Goal: Information Seeking & Learning: Learn about a topic

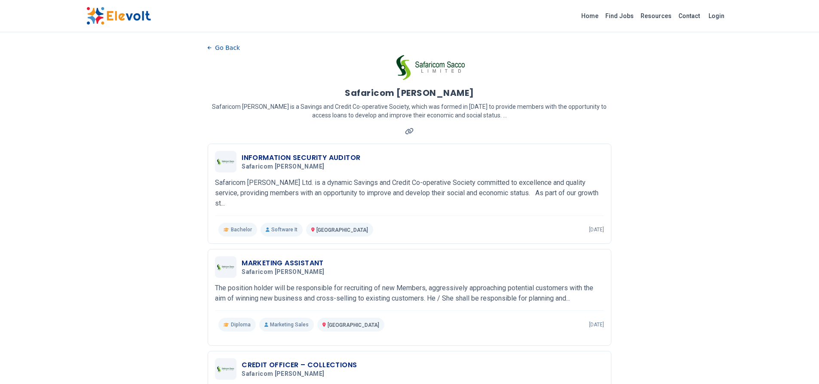
click at [131, 12] on img at bounding box center [118, 16] width 65 height 18
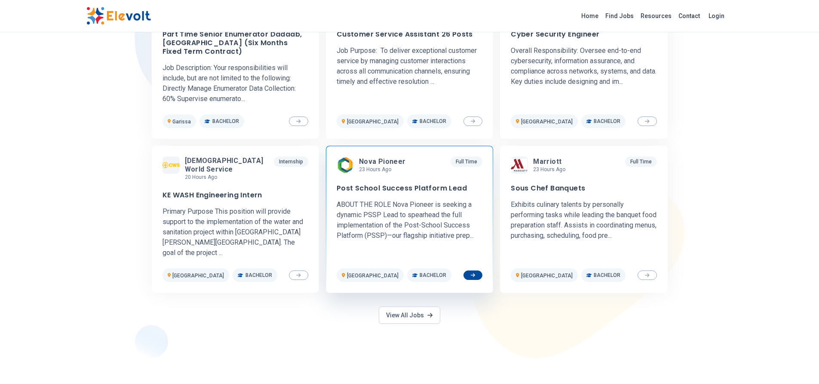
scroll to position [344, 0]
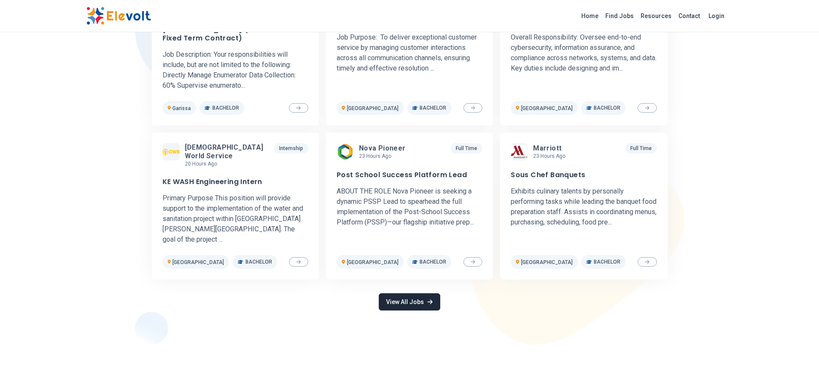
click at [414, 293] on link "View All Jobs" at bounding box center [409, 301] width 61 height 17
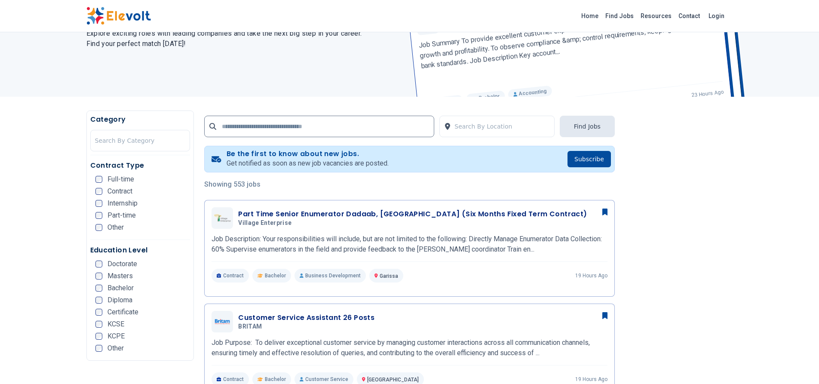
click at [119, 180] on span "Full-time" at bounding box center [121, 179] width 27 height 7
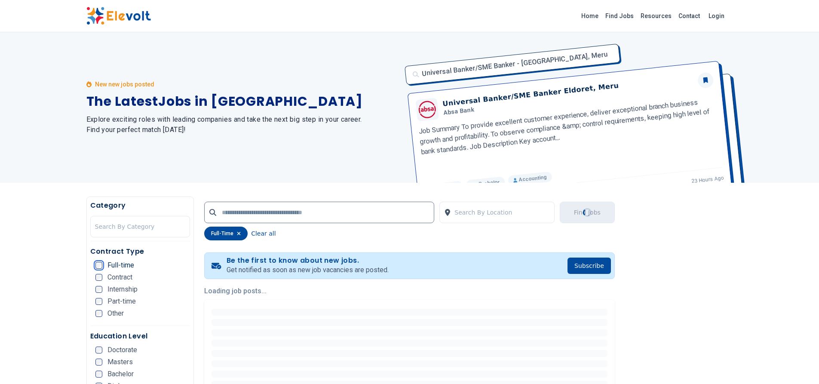
scroll to position [86, 0]
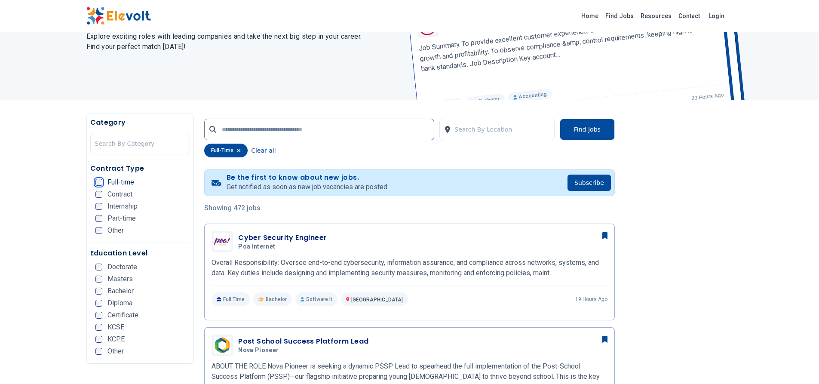
scroll to position [86, 0]
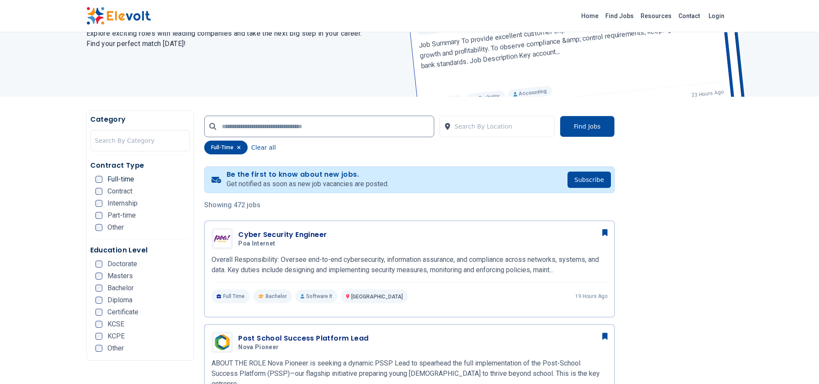
click at [112, 301] on span "Diploma" at bounding box center [120, 300] width 25 height 7
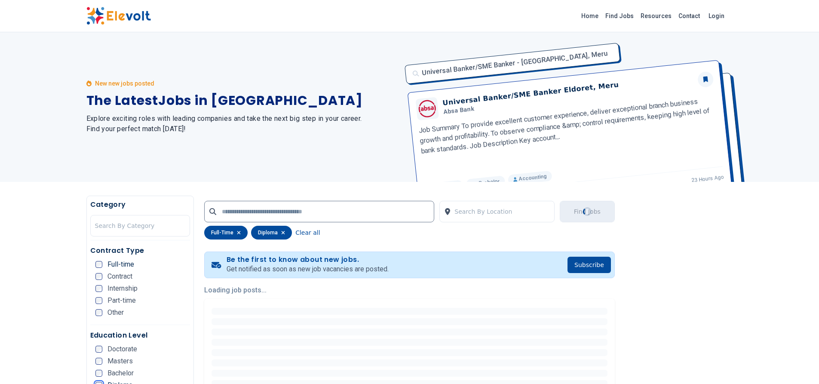
scroll to position [0, 0]
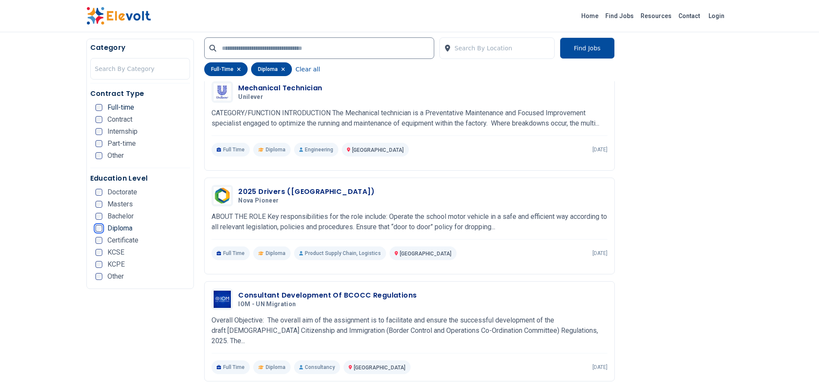
scroll to position [1290, 0]
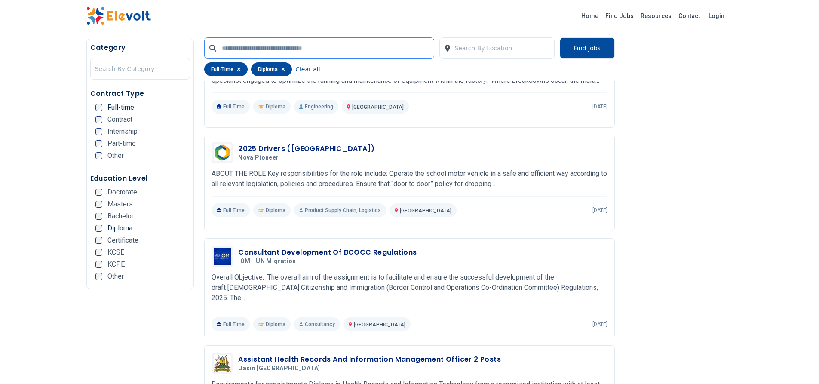
click at [366, 50] on input "text" at bounding box center [319, 48] width 230 height 22
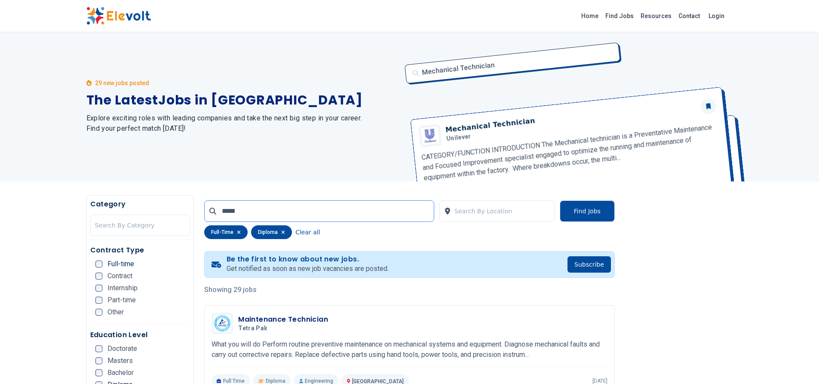
scroll to position [0, 0]
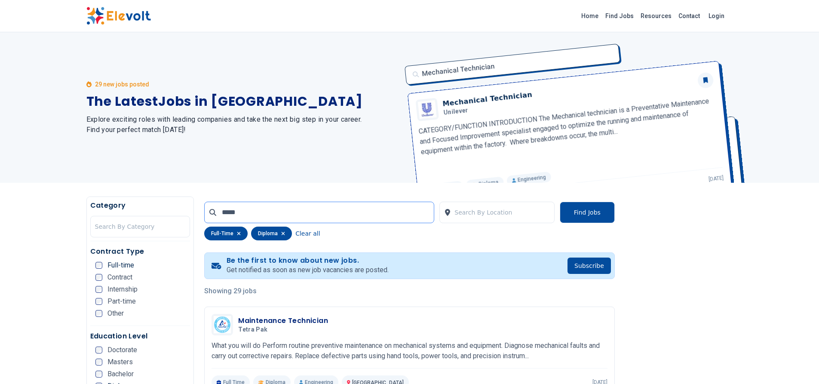
click button "submit" at bounding box center [0, 0] width 0 height 0
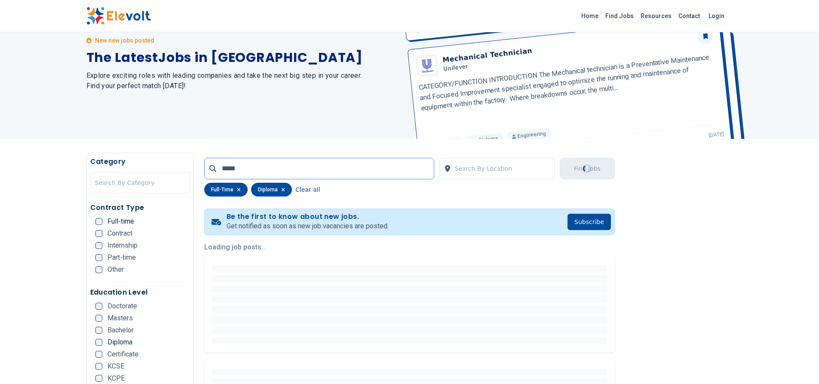
scroll to position [86, 0]
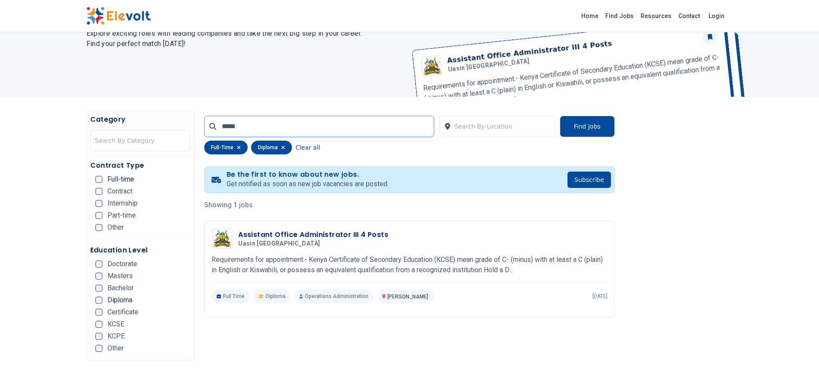
drag, startPoint x: 304, startPoint y: 127, endPoint x: 199, endPoint y: 112, distance: 105.6
click at [199, 112] on div "***** Search By Location Find Jobs full-time diploma Clear all Be the first to …" at bounding box center [409, 228] width 431 height 234
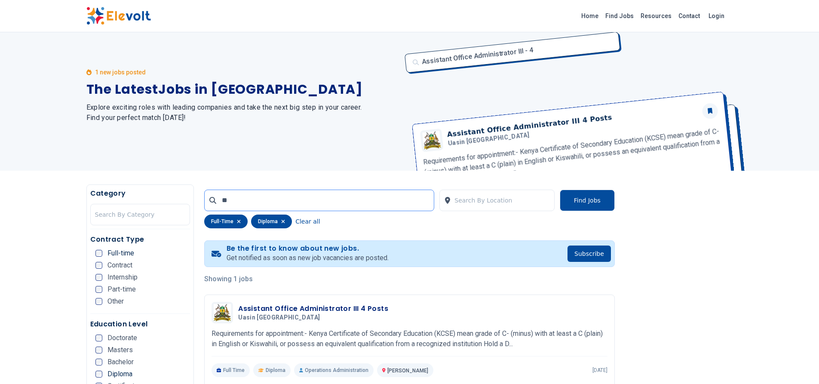
scroll to position [0, 0]
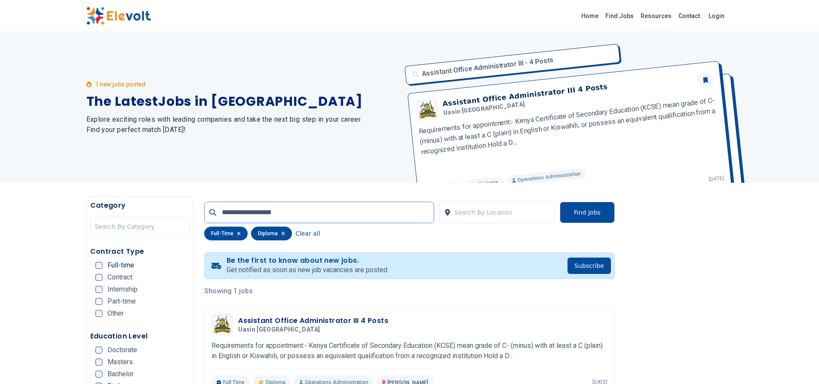
type input "**********"
click button "submit" at bounding box center [0, 0] width 0 height 0
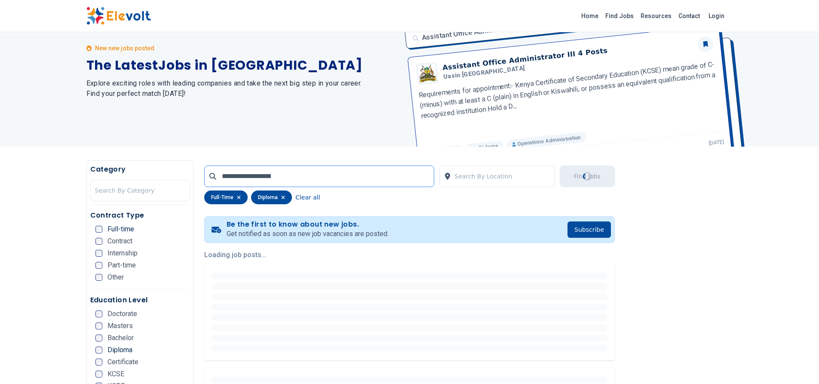
scroll to position [129, 0]
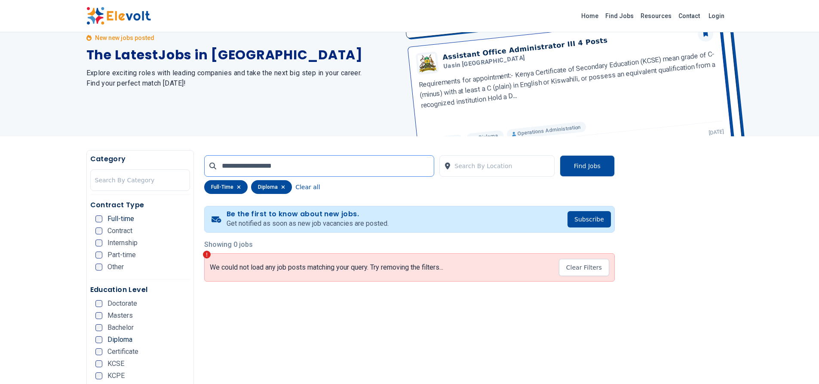
scroll to position [129, 0]
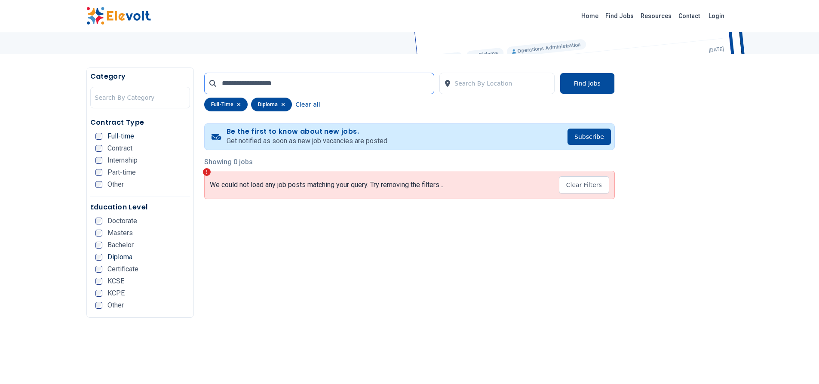
drag, startPoint x: 310, startPoint y: 83, endPoint x: 206, endPoint y: 82, distance: 104.5
click at [206, 82] on input "**********" at bounding box center [319, 84] width 230 height 22
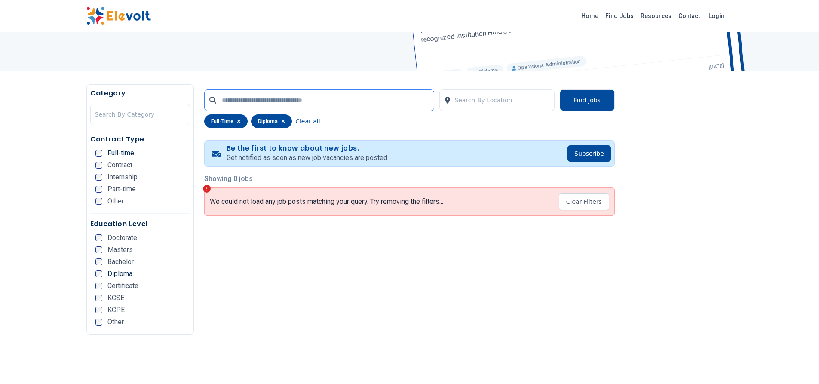
scroll to position [0, 0]
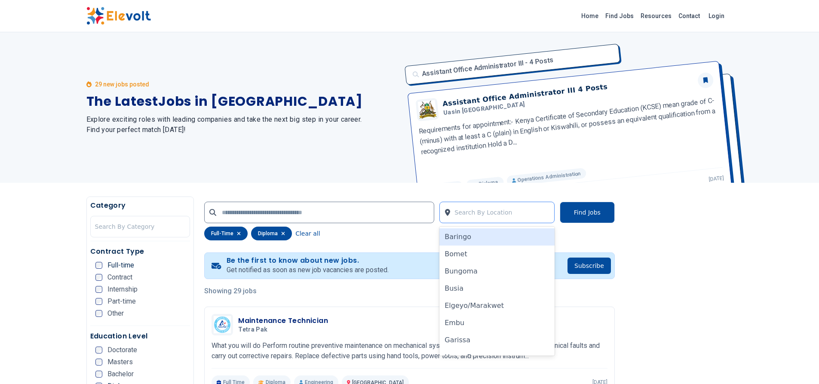
click at [465, 217] on div at bounding box center [502, 212] width 95 height 17
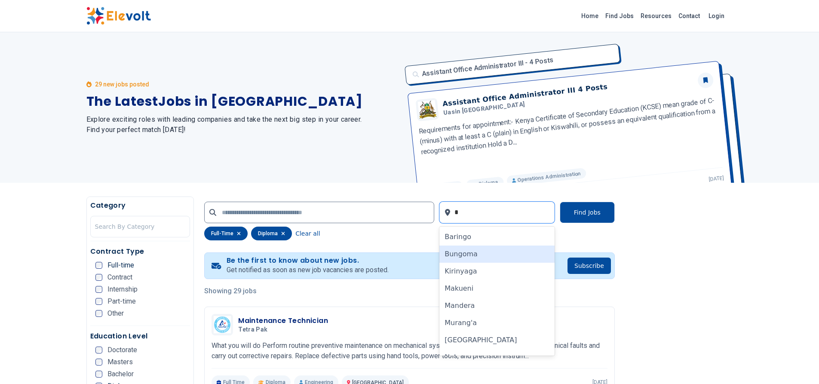
type input "**"
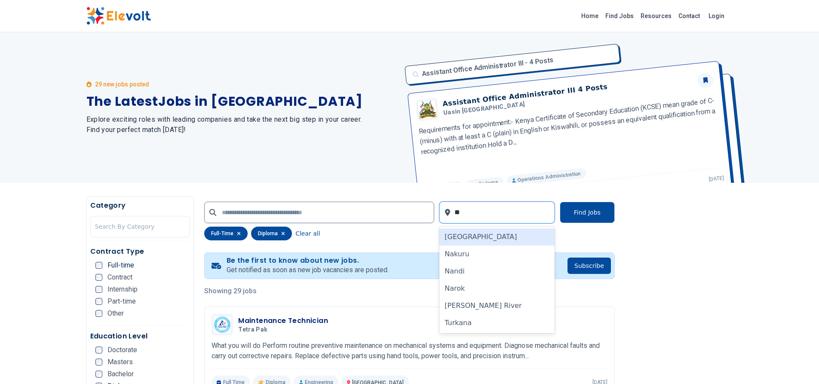
click at [471, 235] on div "Nairobi" at bounding box center [497, 236] width 115 height 17
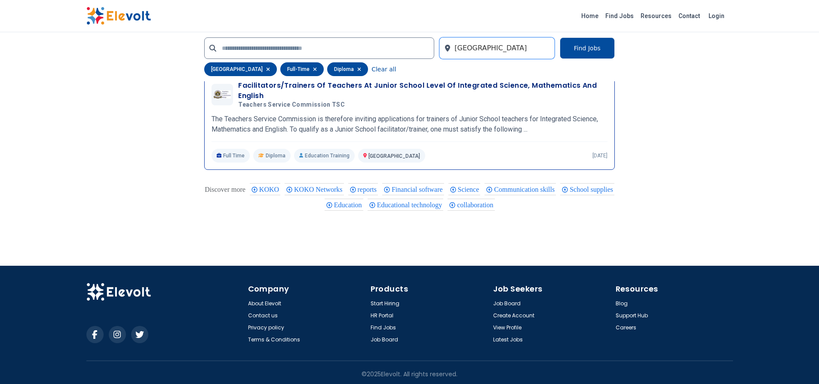
scroll to position [1563, 0]
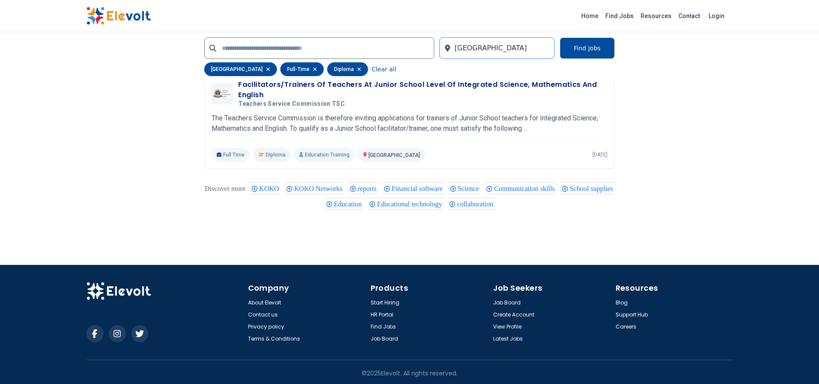
click at [512, 48] on div at bounding box center [502, 48] width 95 height 17
type input "**"
click at [498, 85] on div "Remote" at bounding box center [497, 89] width 115 height 17
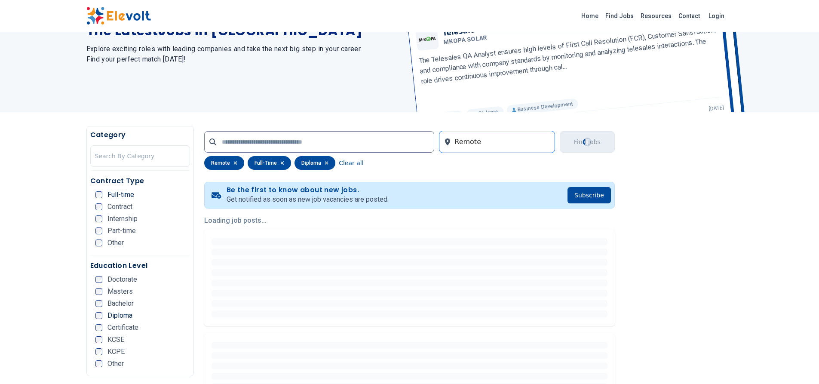
scroll to position [25, 0]
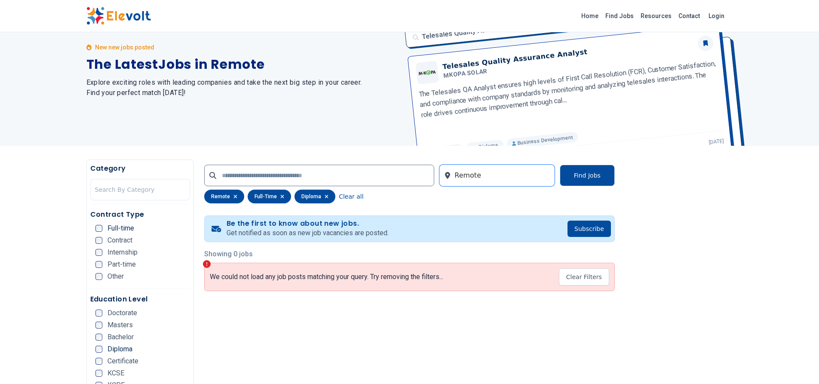
scroll to position [86, 0]
